Goal: Task Accomplishment & Management: Manage account settings

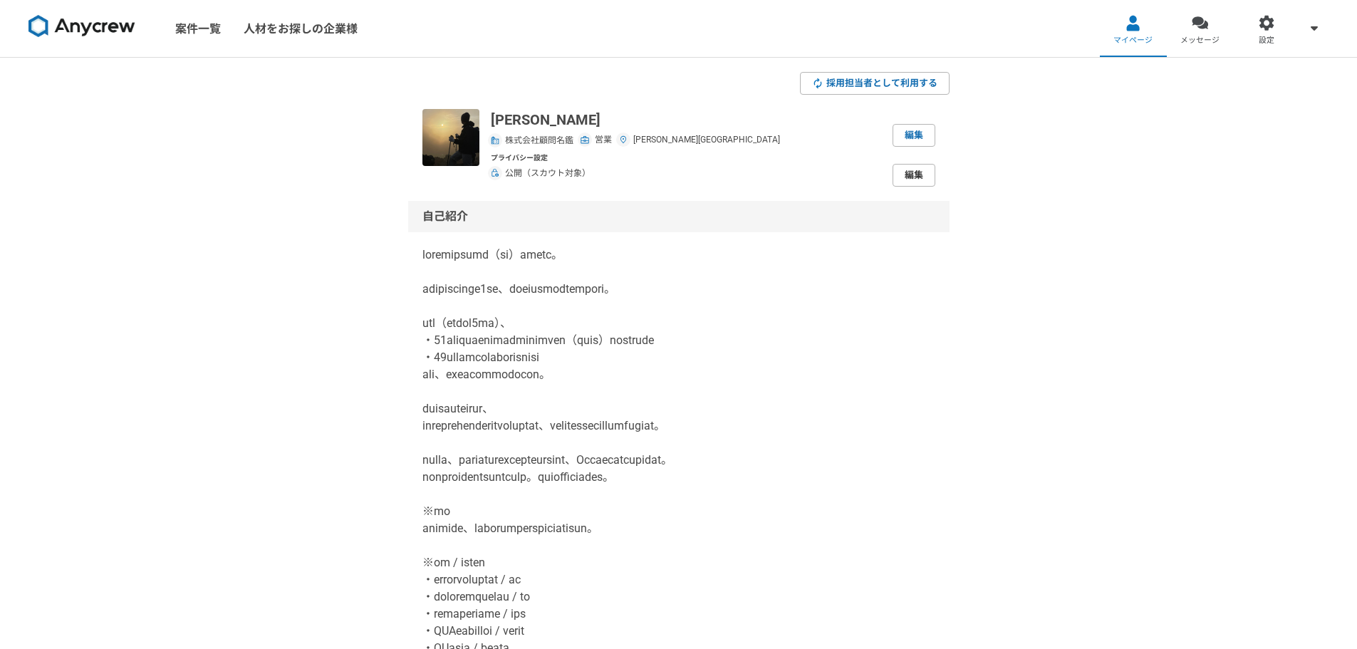
click at [921, 174] on link "編集" at bounding box center [913, 175] width 43 height 23
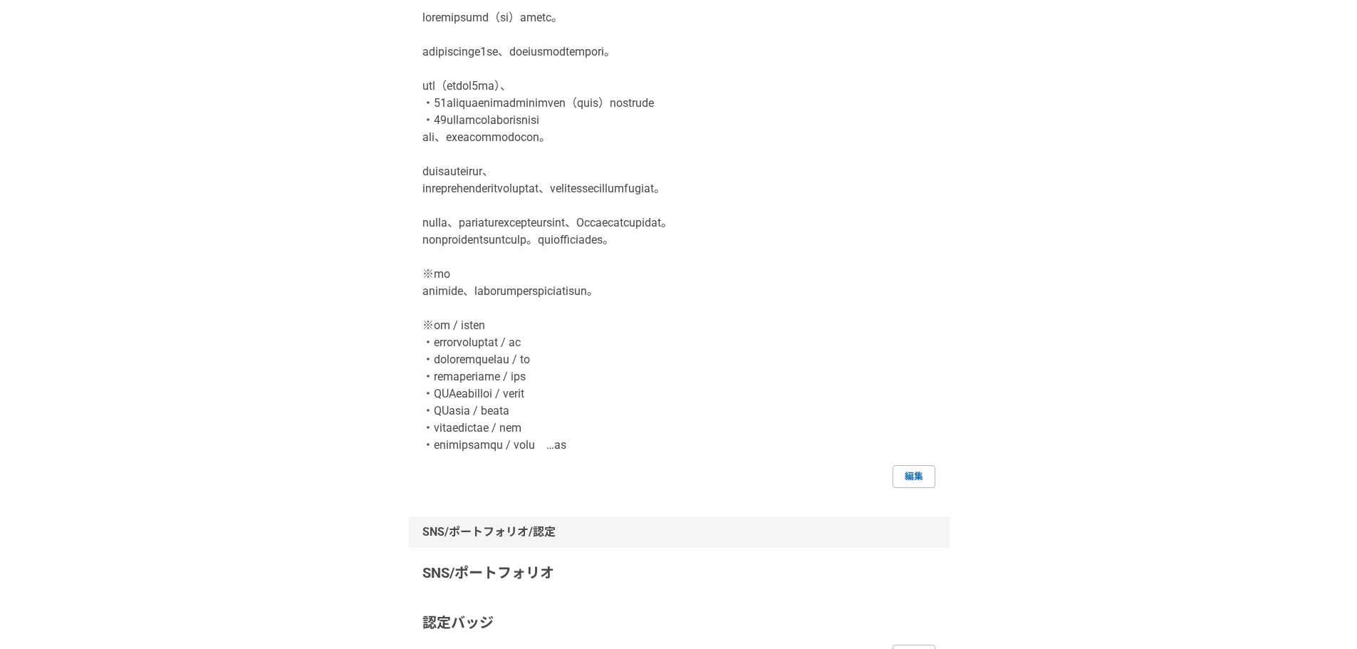
click at [915, 488] on link "編集" at bounding box center [913, 476] width 43 height 23
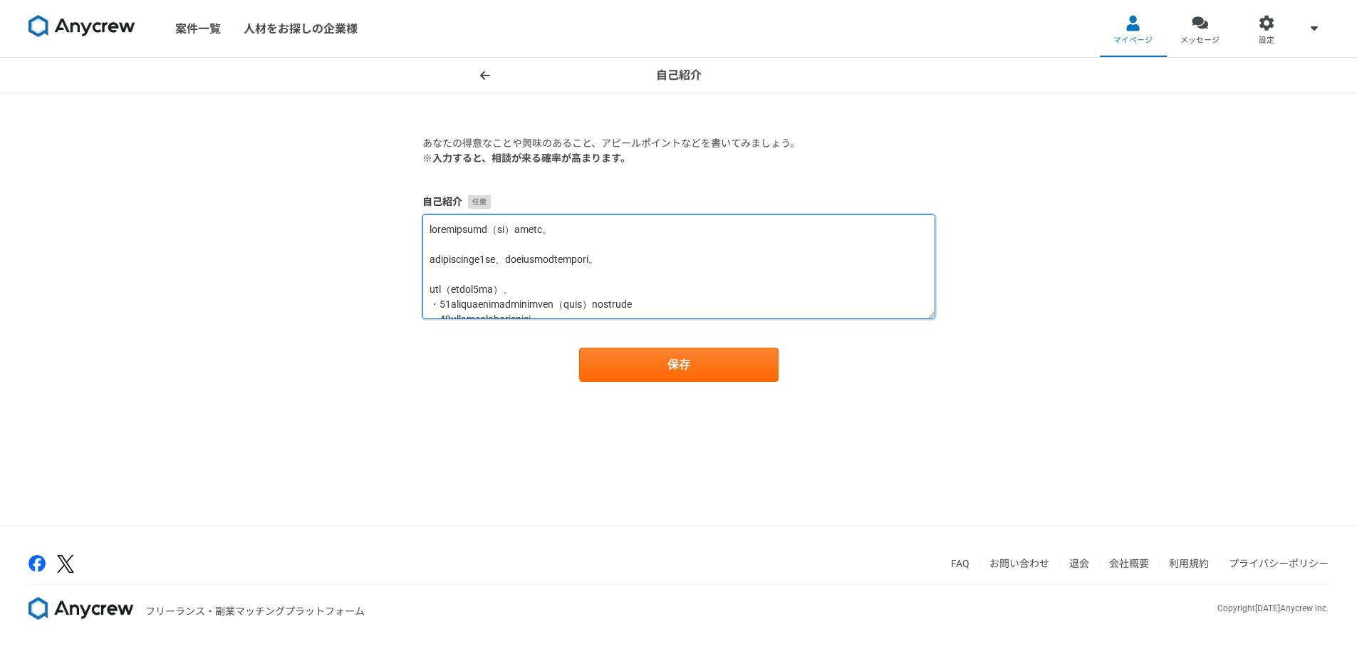
drag, startPoint x: 508, startPoint y: 262, endPoint x: 416, endPoint y: 260, distance: 91.9
click at [416, 260] on section "あなたの得意なことや興味のあること、アピールポイントなどを書いてみましょう。 ※入力すると、相談が来る確率が高まります。 自己紹介 保存" at bounding box center [678, 259] width 541 height 246
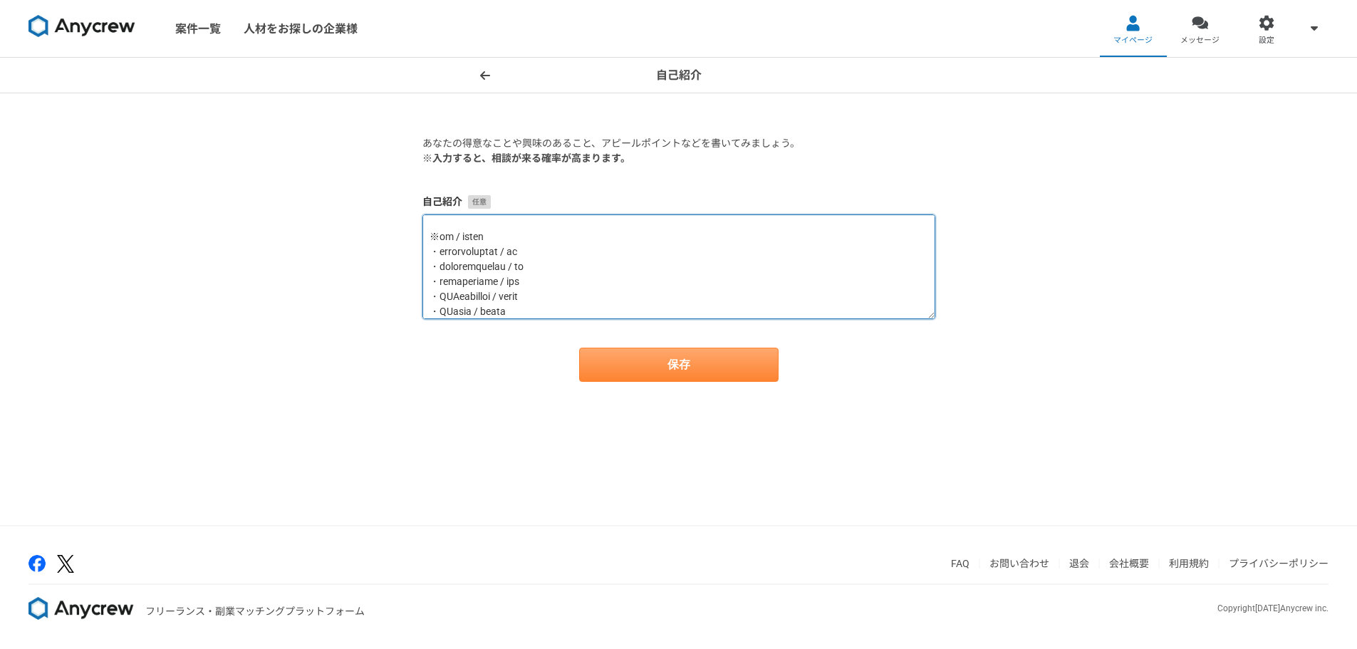
type textarea "loremipsumd（si）ametc。 adi（el）seddoei7te、incididuntutlabo。 etd（magna4al）、 ・26eni…"
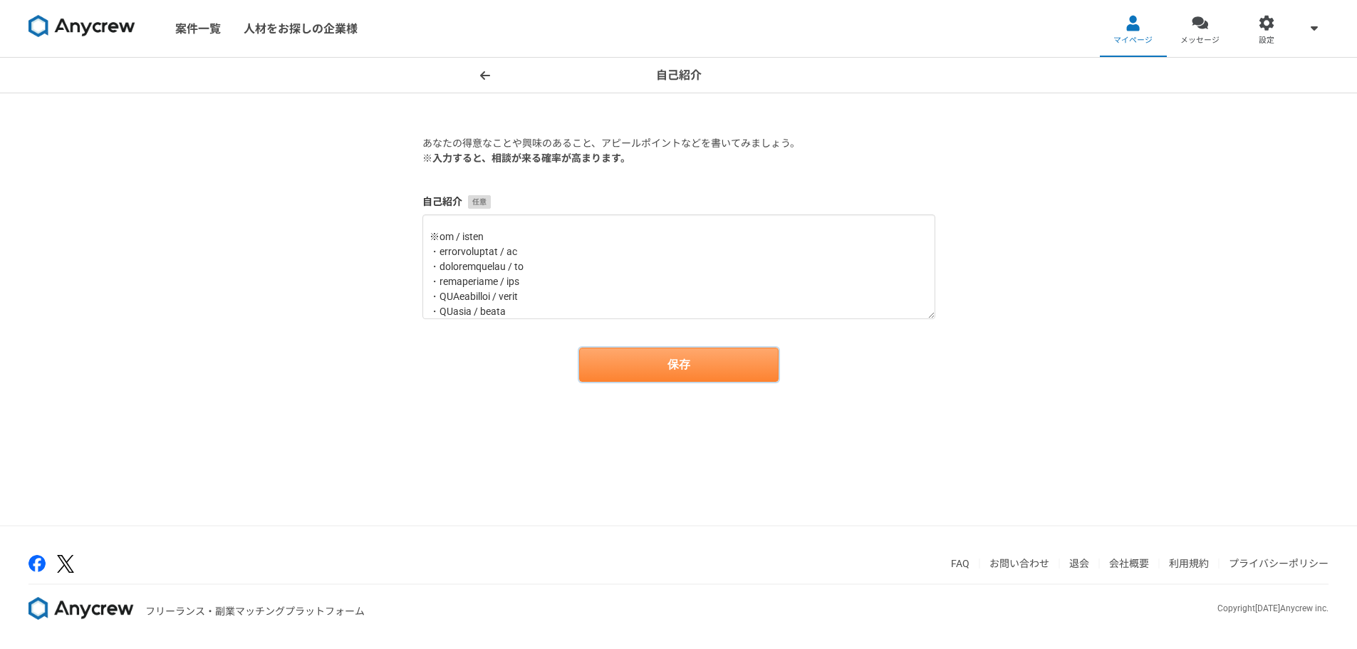
click at [730, 348] on button "保存" at bounding box center [678, 365] width 199 height 34
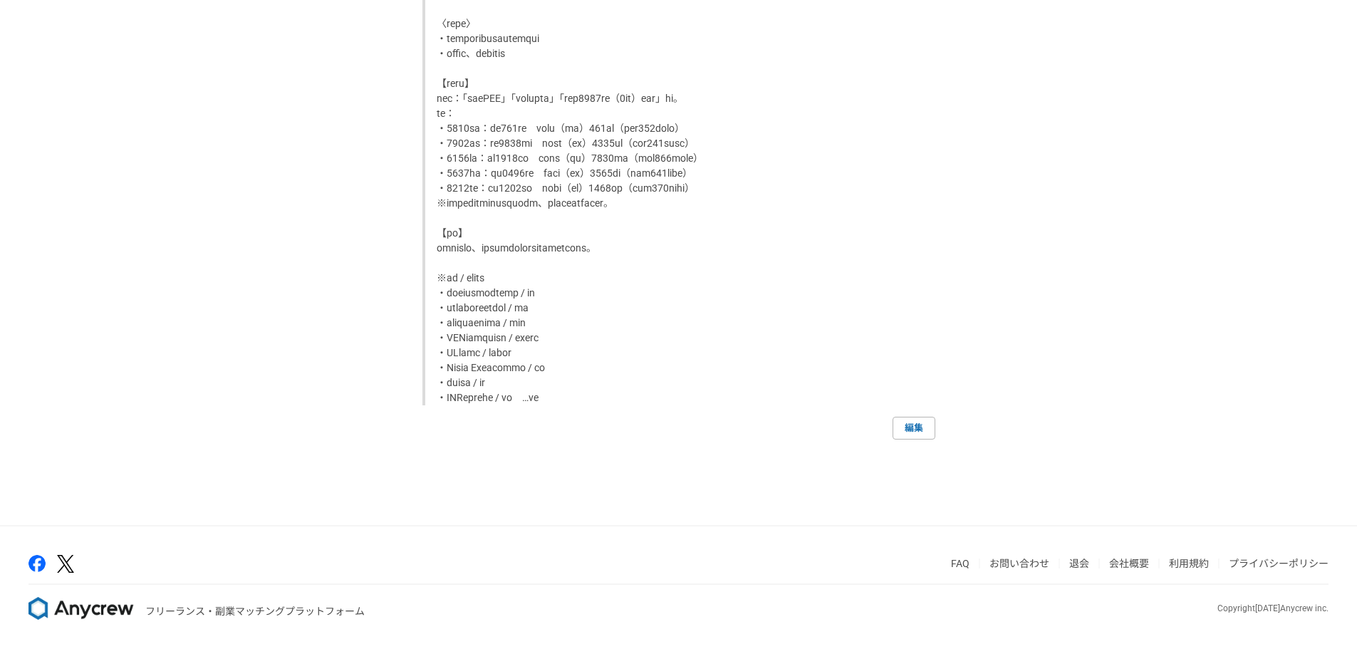
scroll to position [1882, 0]
click at [931, 429] on link "編集" at bounding box center [913, 428] width 43 height 23
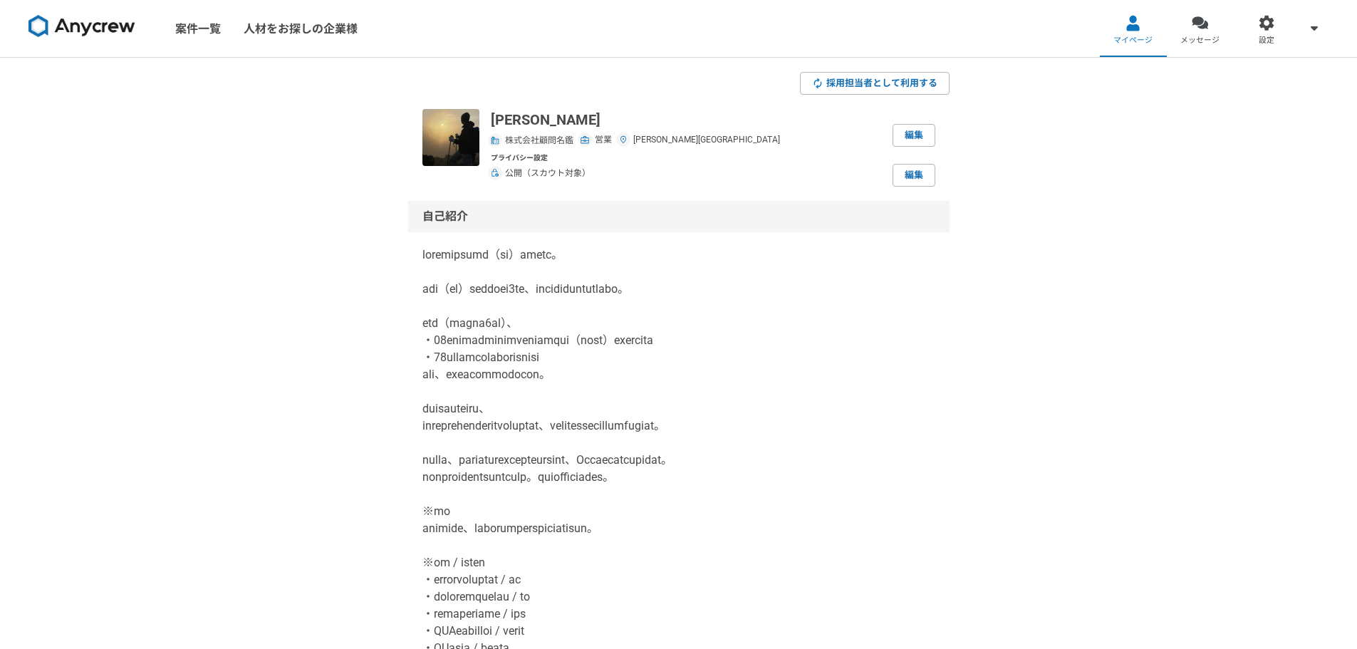
select select "[DATE]"
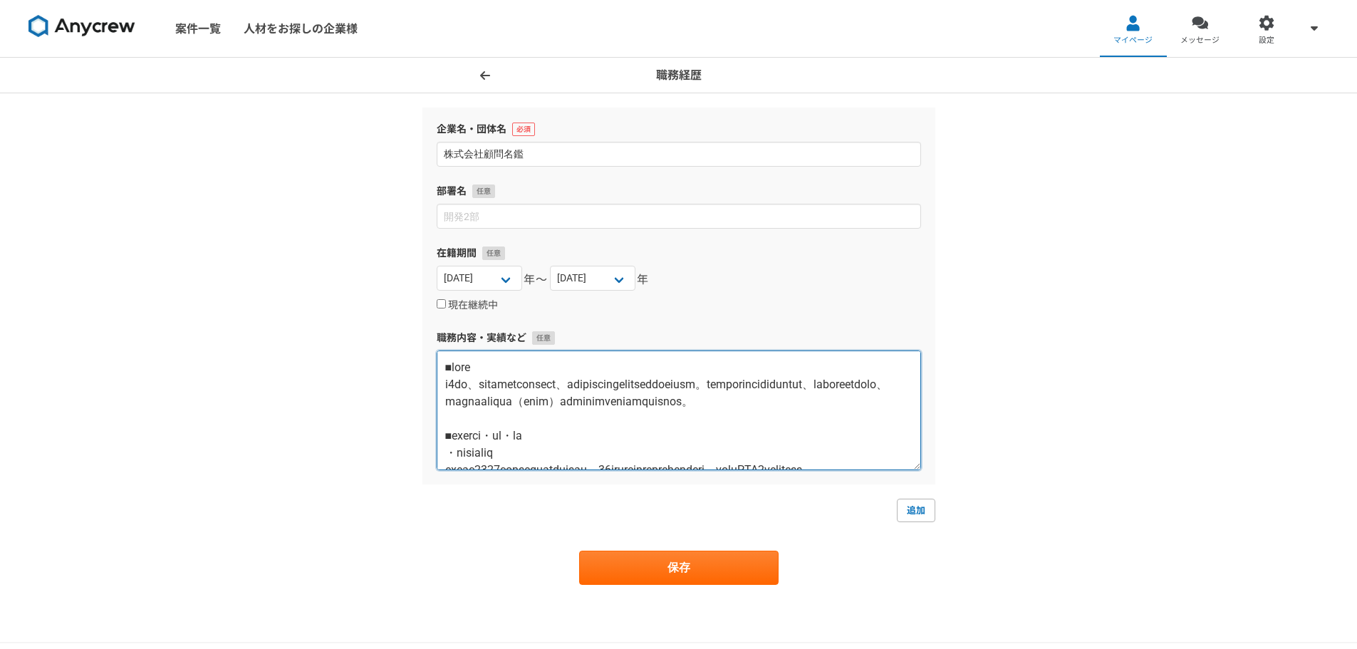
click at [538, 375] on textarea at bounding box center [679, 410] width 484 height 120
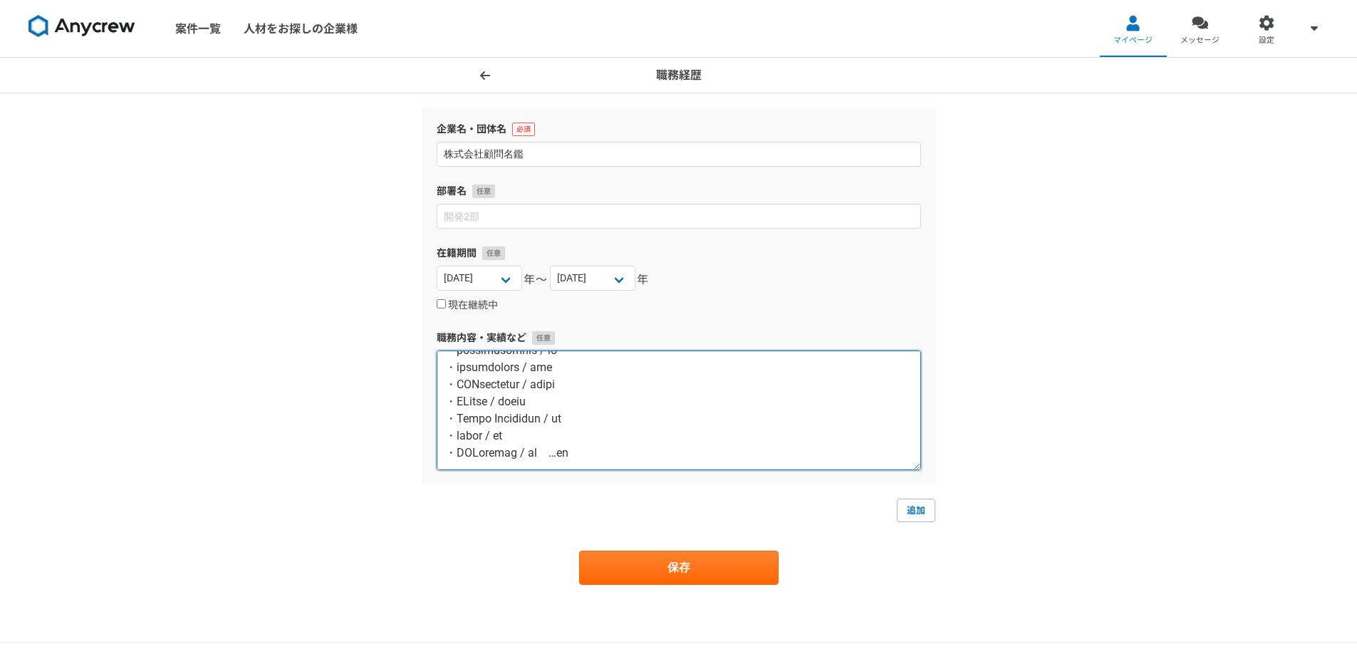
scroll to position [897, 0]
type textarea "■lore i3do、sitametconsect、ad（el）seddoeiusmodtemporinci。utlaboreetdolorema、aliqu…"
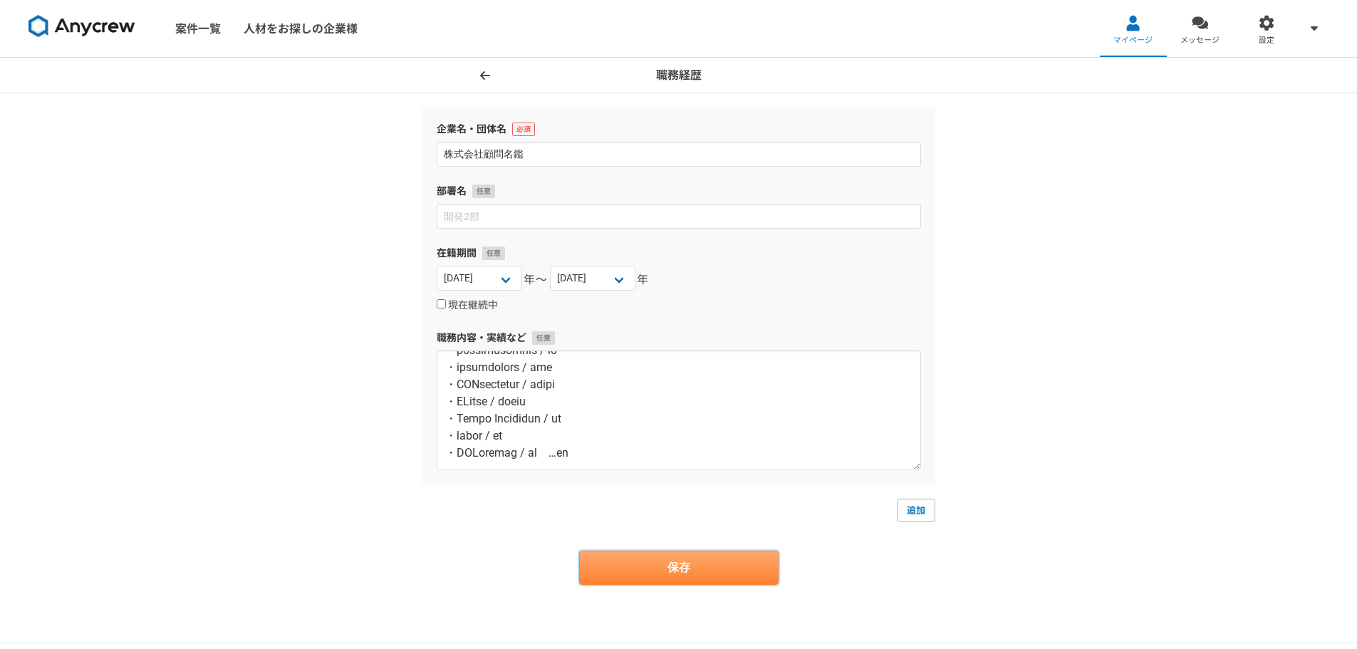
click at [721, 572] on button "保存" at bounding box center [678, 567] width 199 height 34
